Goal: Task Accomplishment & Management: Manage account settings

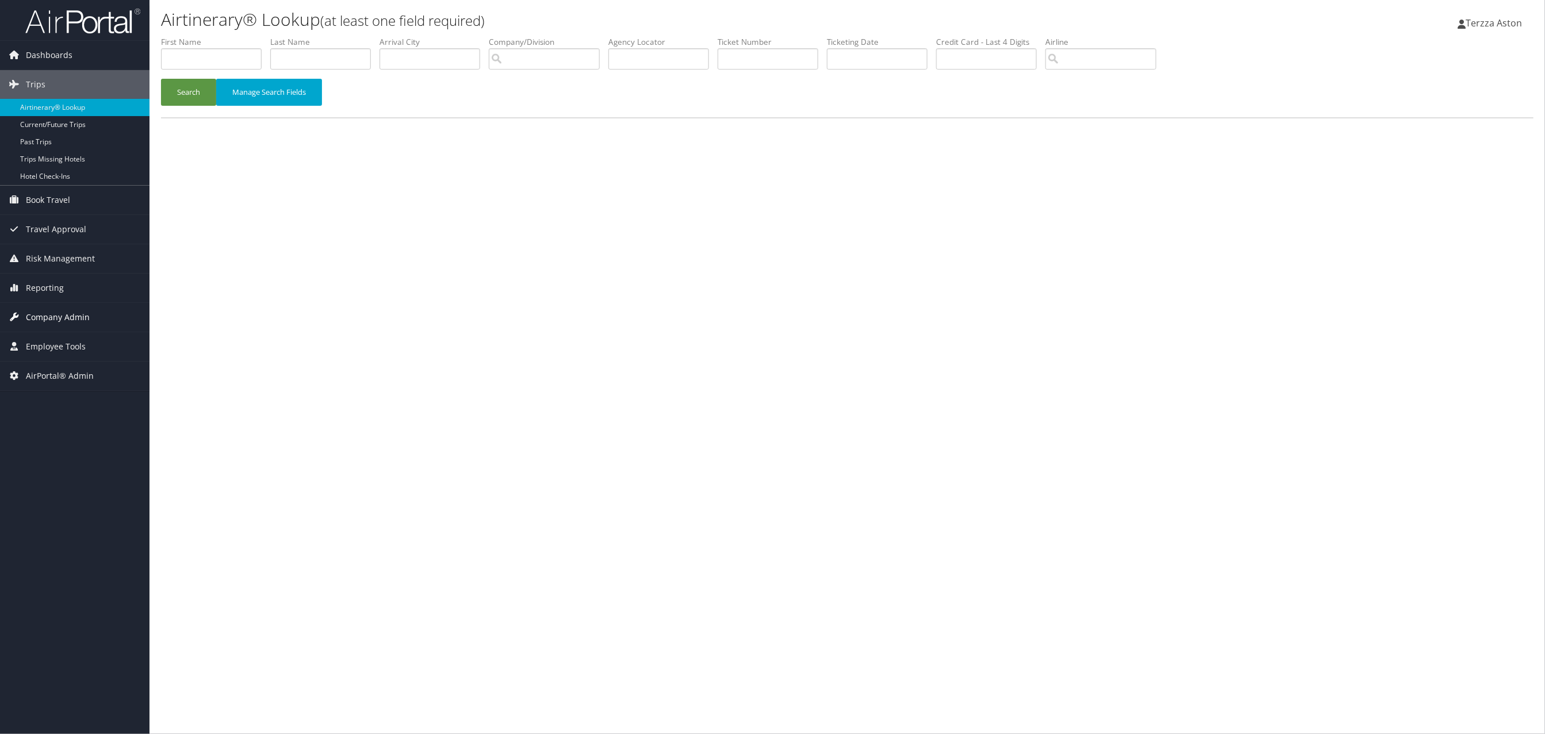
click at [52, 318] on span "Company Admin" at bounding box center [58, 317] width 64 height 29
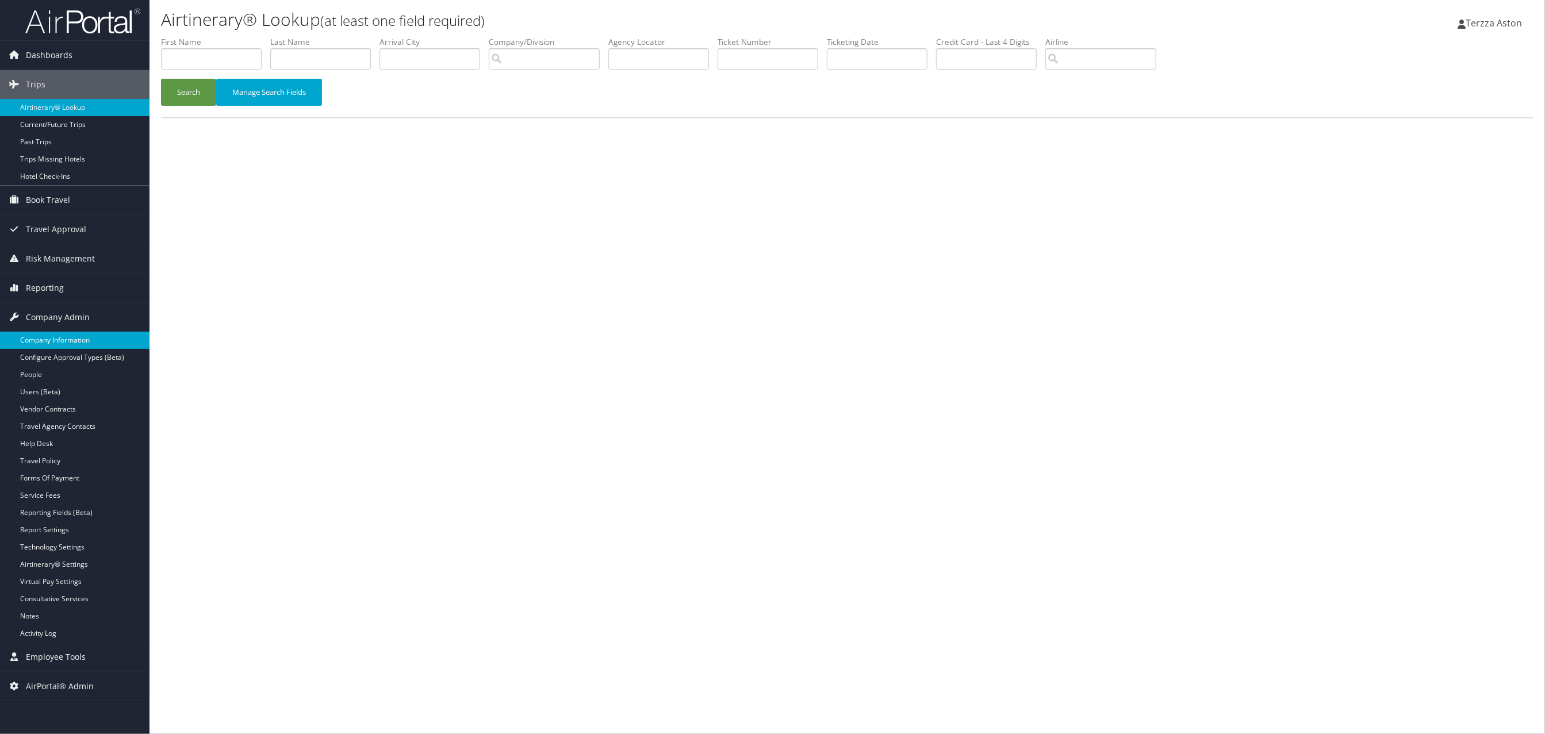
click at [76, 346] on link "Company Information" at bounding box center [74, 340] width 149 height 17
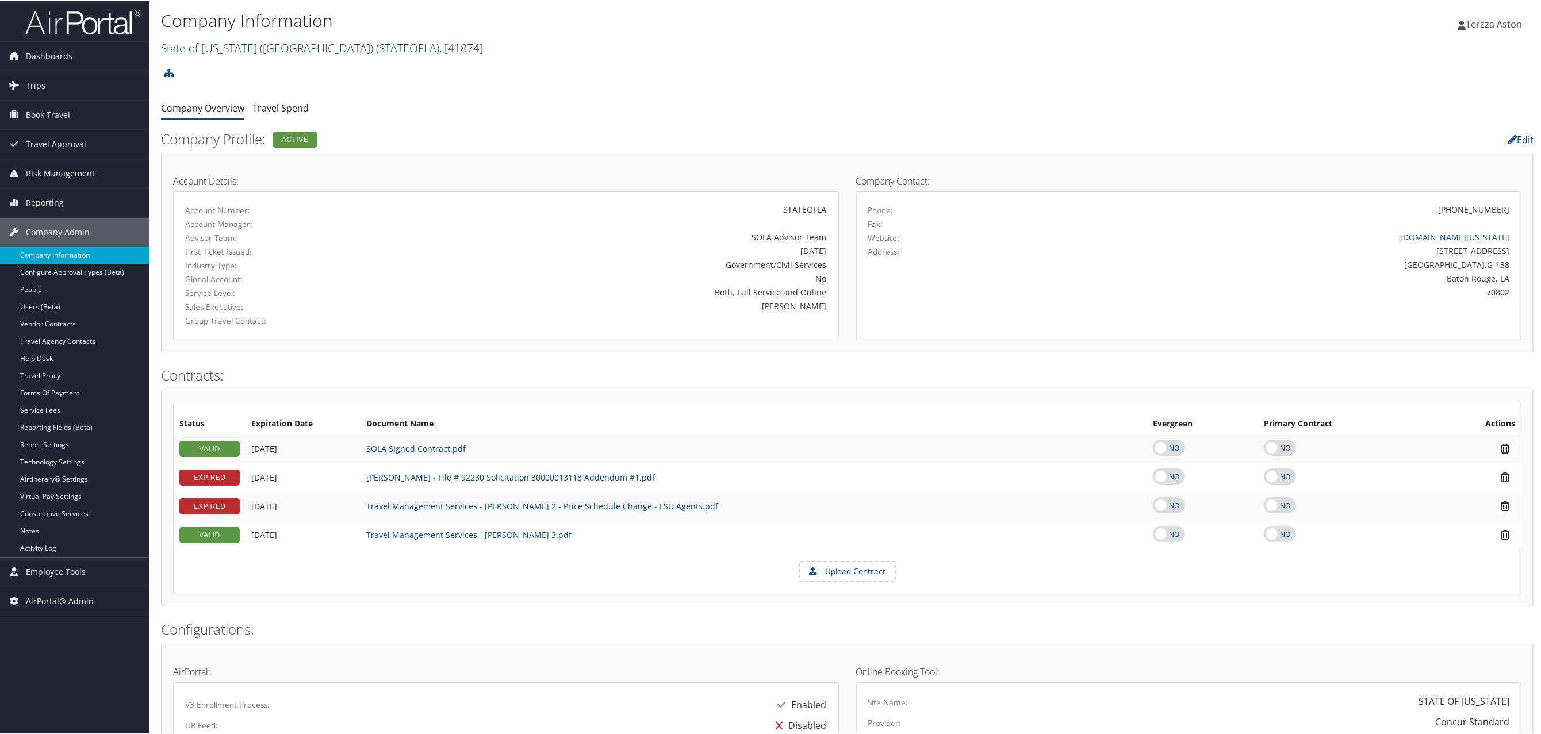
click at [227, 46] on link "State of Louisiana (SOLA) ( STATEOFLA ) , [ 41874 ]" at bounding box center [322, 47] width 322 height 16
click at [182, 62] on input "search" at bounding box center [237, 67] width 151 height 21
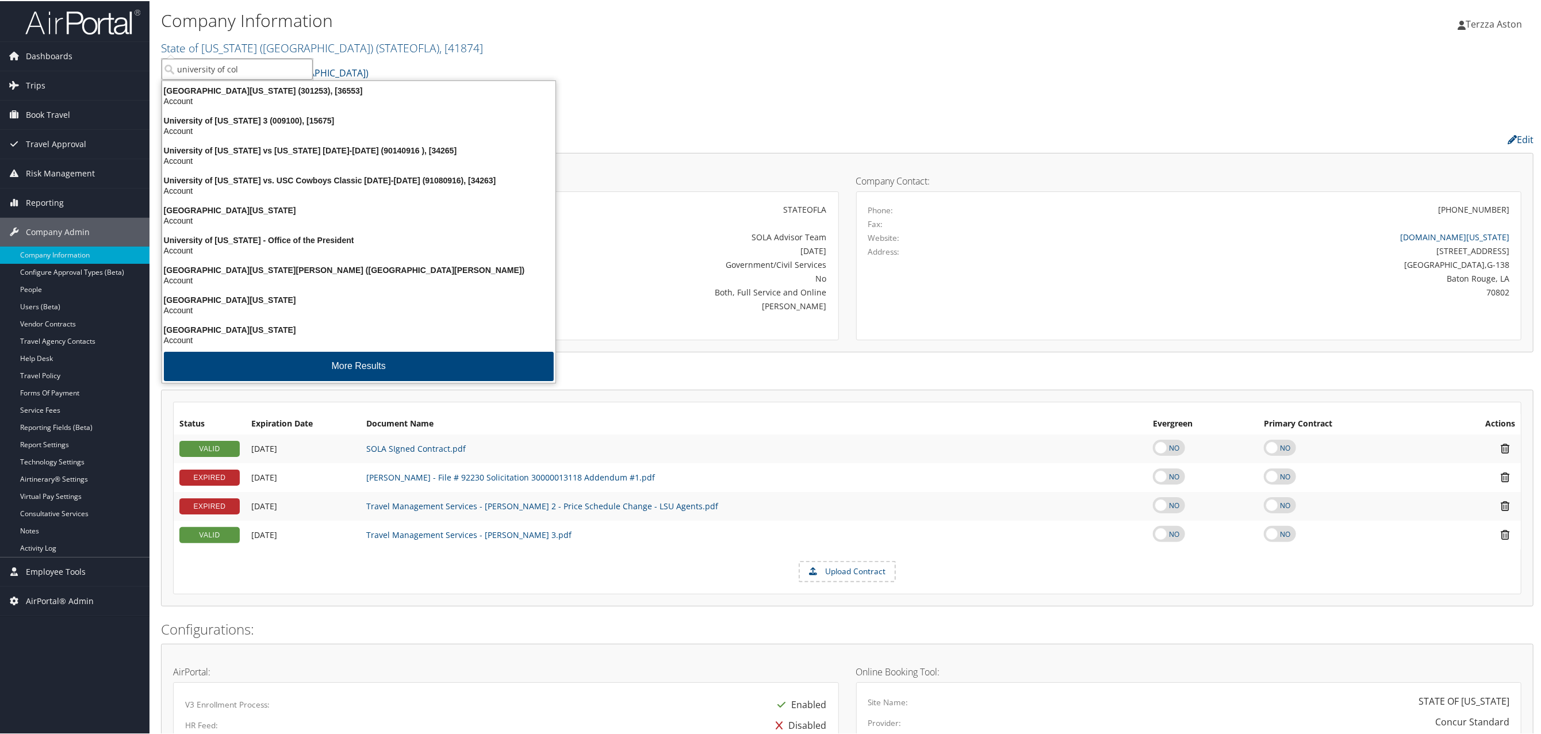
type input "university of colo"
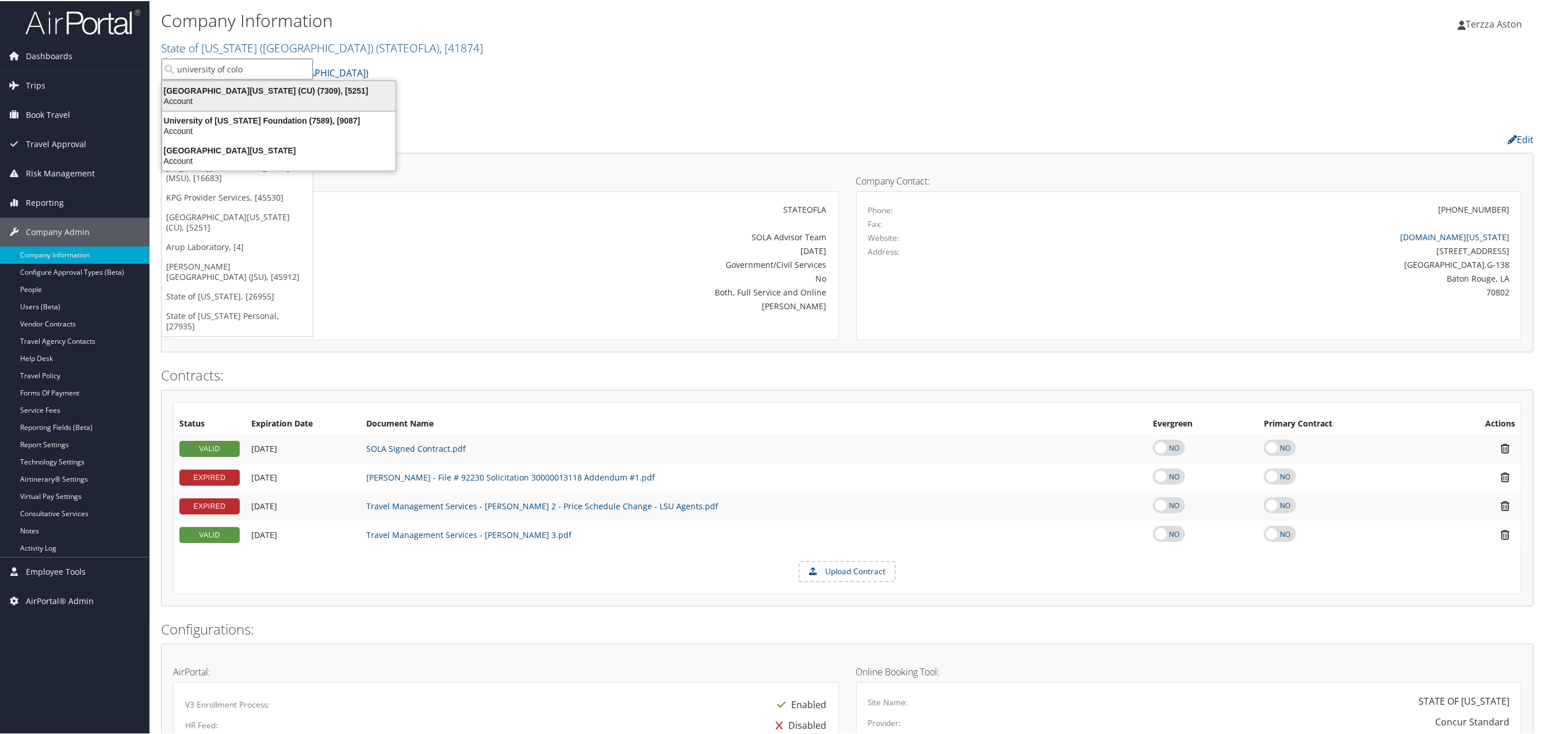
click at [259, 90] on div "University of Colorado (CU) (7309), [5251]" at bounding box center [278, 90] width 247 height 10
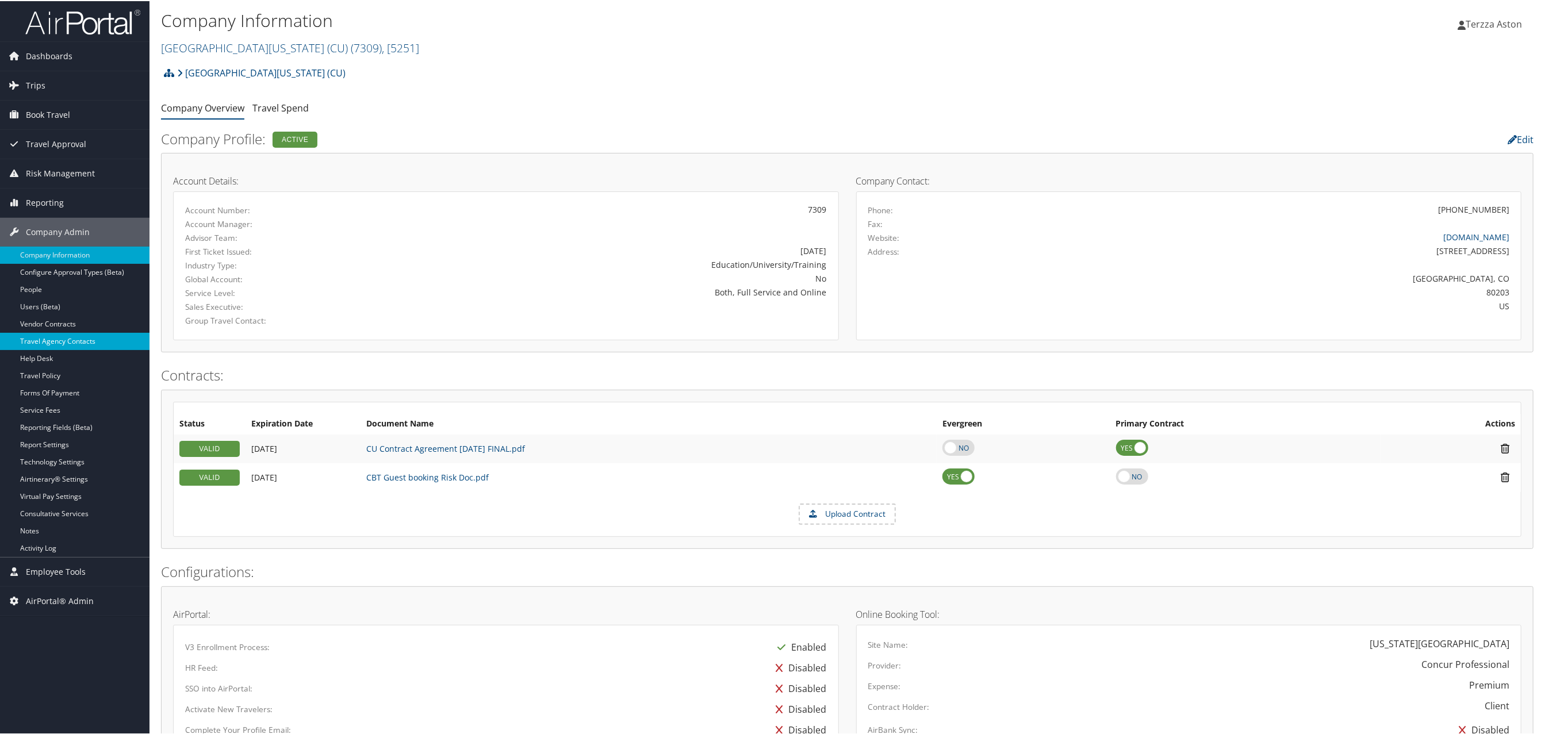
click at [71, 335] on link "Travel Agency Contacts" at bounding box center [74, 340] width 149 height 17
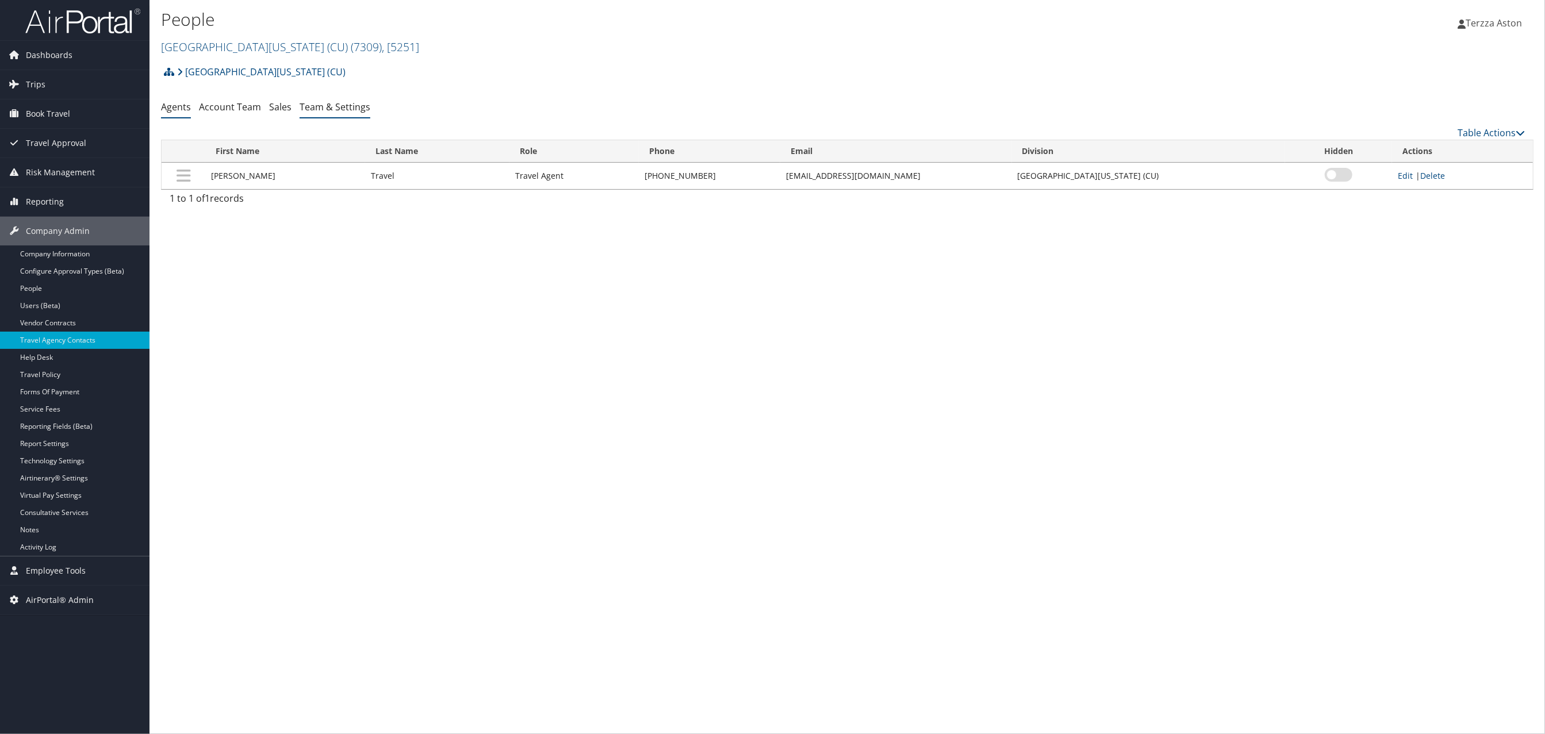
click at [332, 108] on link "Team & Settings" at bounding box center [335, 107] width 71 height 13
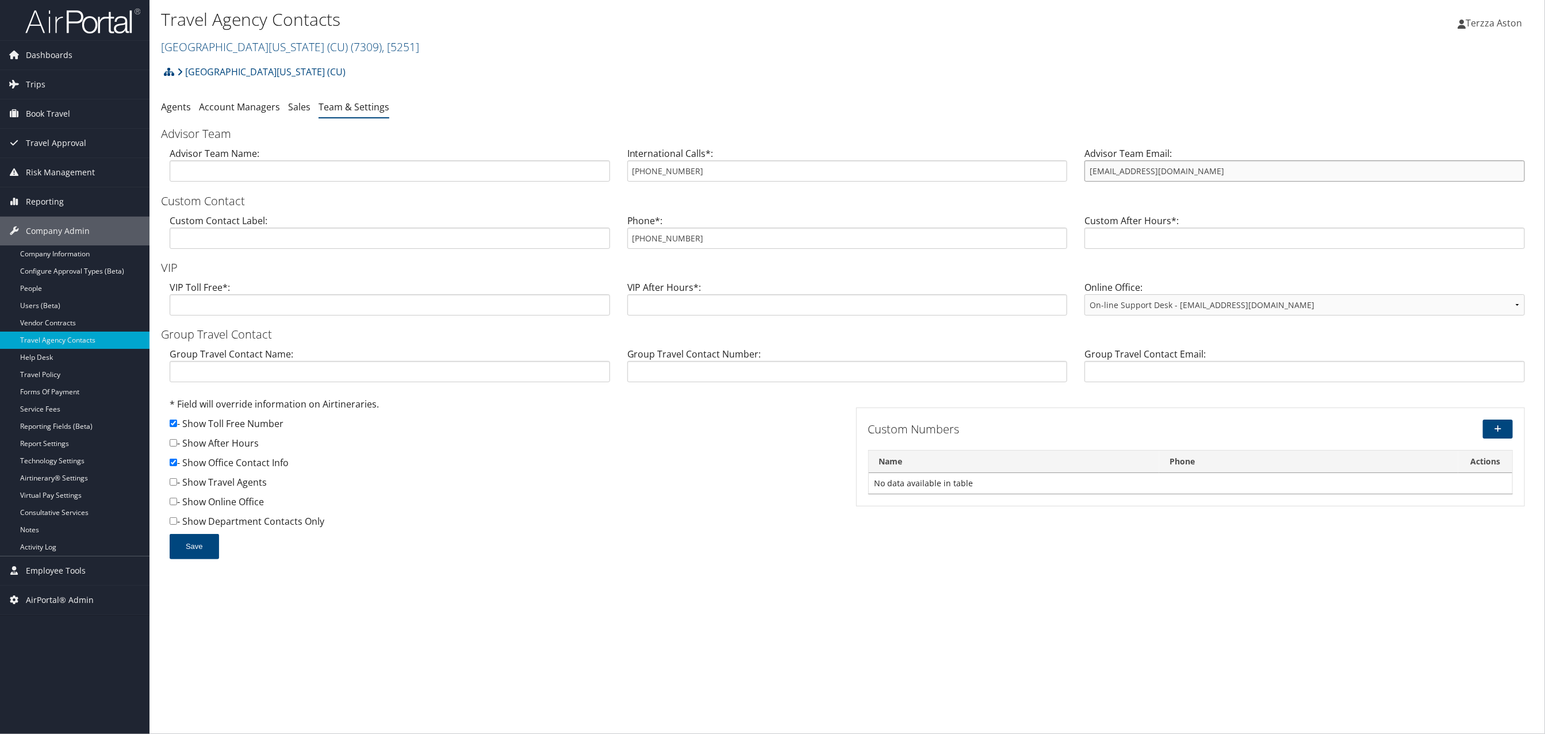
drag, startPoint x: 1088, startPoint y: 172, endPoint x: 1188, endPoint y: 170, distance: 100.1
click at [1188, 170] on input "[EMAIL_ADDRESS][DOMAIN_NAME]" at bounding box center [1304, 170] width 440 height 21
drag, startPoint x: 632, startPoint y: 235, endPoint x: 696, endPoint y: 233, distance: 64.4
click at [696, 233] on input "855-462-8885" at bounding box center [847, 238] width 440 height 21
click at [678, 535] on div "Save" at bounding box center [504, 552] width 678 height 37
